Goal: Use online tool/utility: Utilize a website feature to perform a specific function

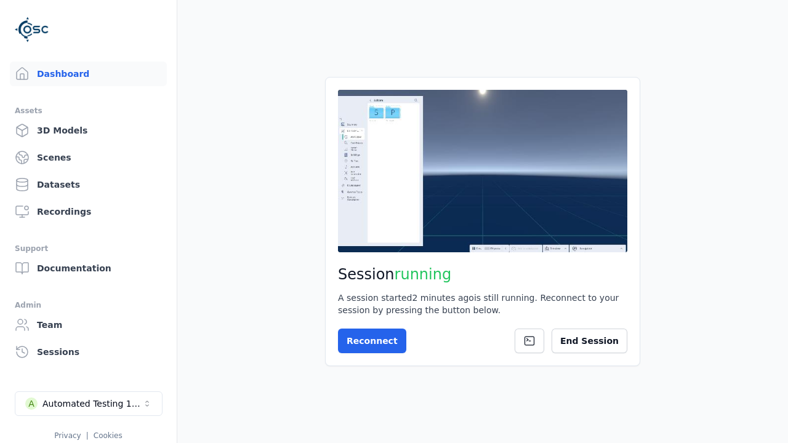
click at [629, 344] on div "Session running A session started 2 minutes ago is still running. Reconnect to …" at bounding box center [482, 221] width 315 height 289
click at [623, 343] on button "End Session" at bounding box center [590, 341] width 76 height 25
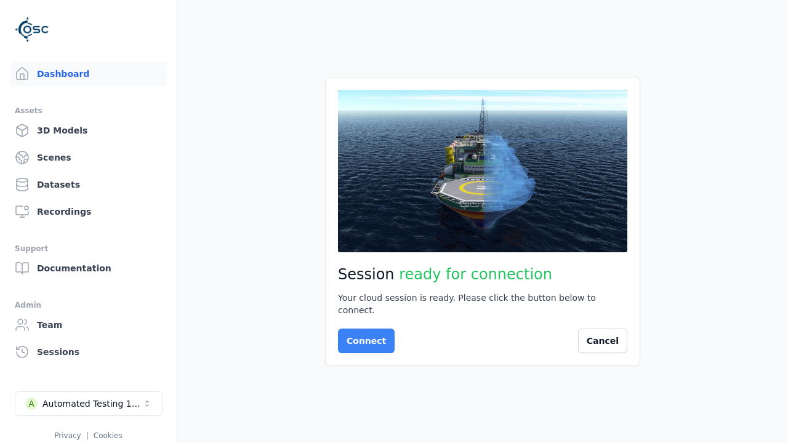
click at [363, 335] on button "Connect" at bounding box center [366, 341] width 57 height 25
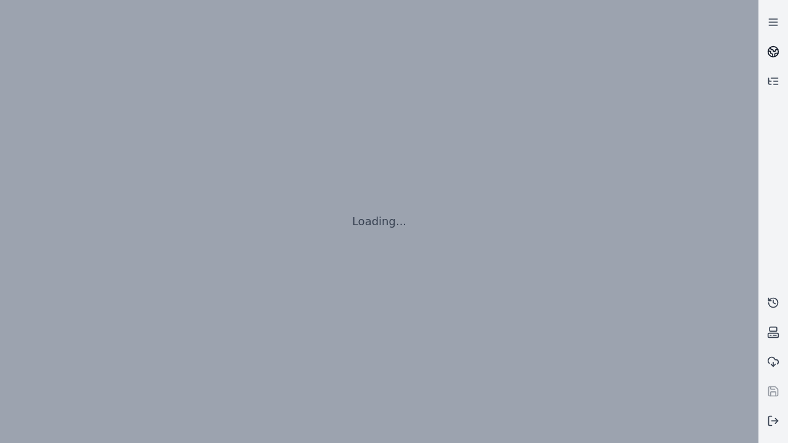
click at [773, 52] on icon at bounding box center [774, 49] width 7 height 4
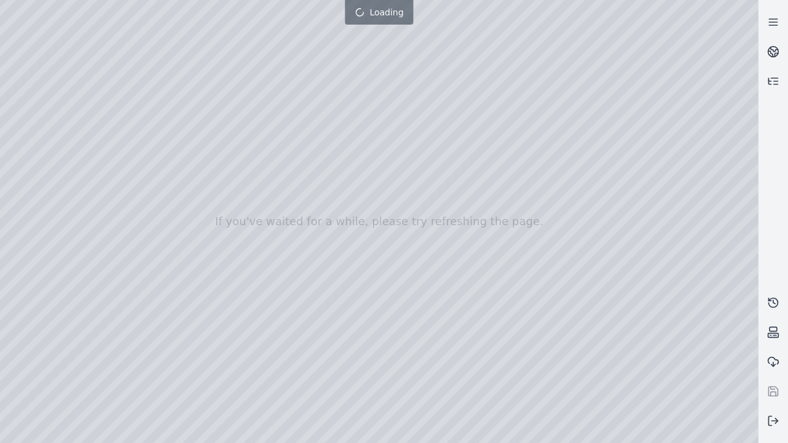
click at [3, 3] on div at bounding box center [394, 221] width 788 height 493
click at [69, 112] on div at bounding box center [379, 221] width 759 height 443
click at [22, 129] on div at bounding box center [379, 221] width 759 height 443
click at [135, 27] on div at bounding box center [379, 221] width 759 height 443
